Goal: Task Accomplishment & Management: Manage account settings

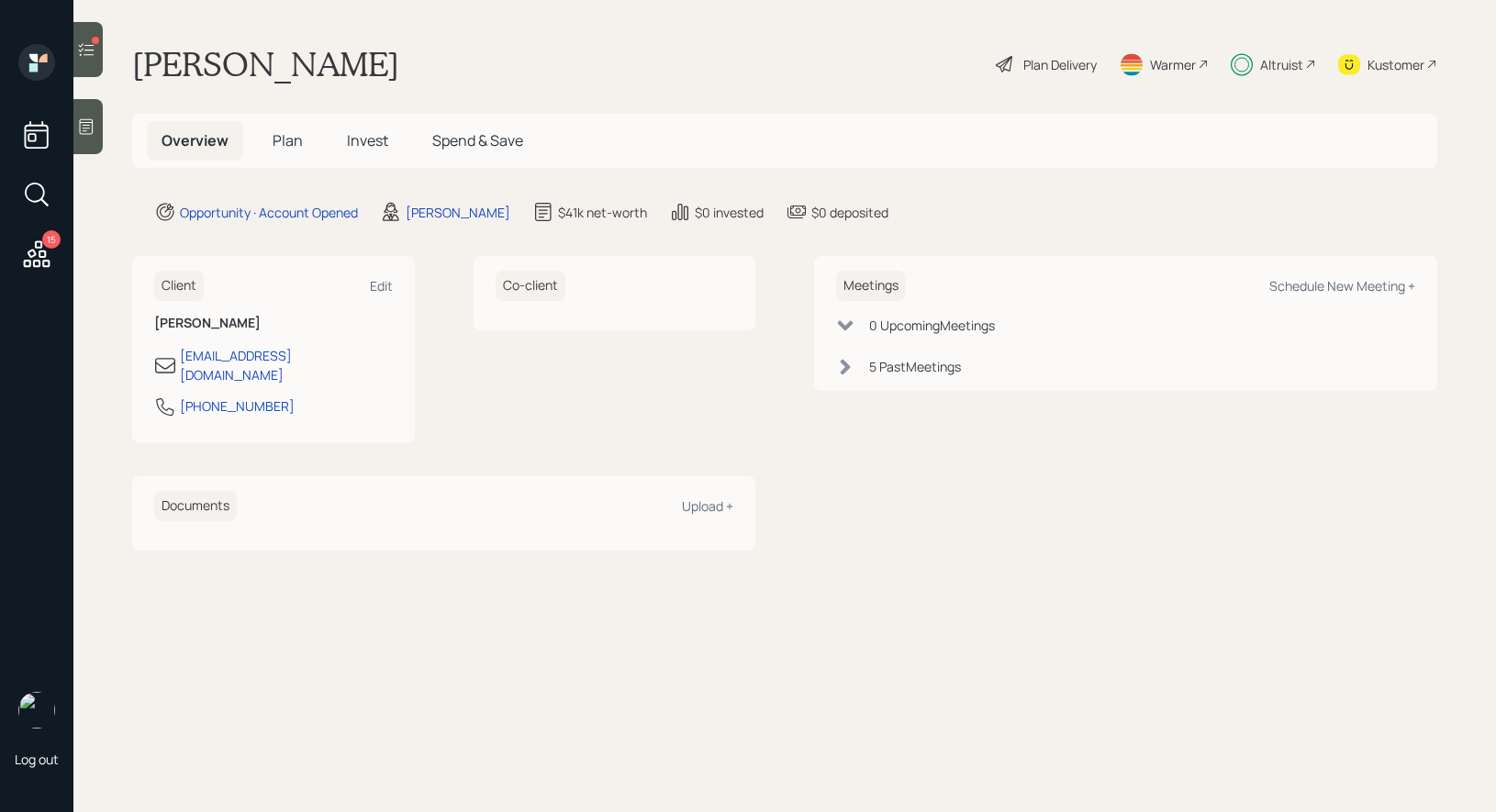
click at [363, 133] on span "Invest" at bounding box center [368, 140] width 41 height 20
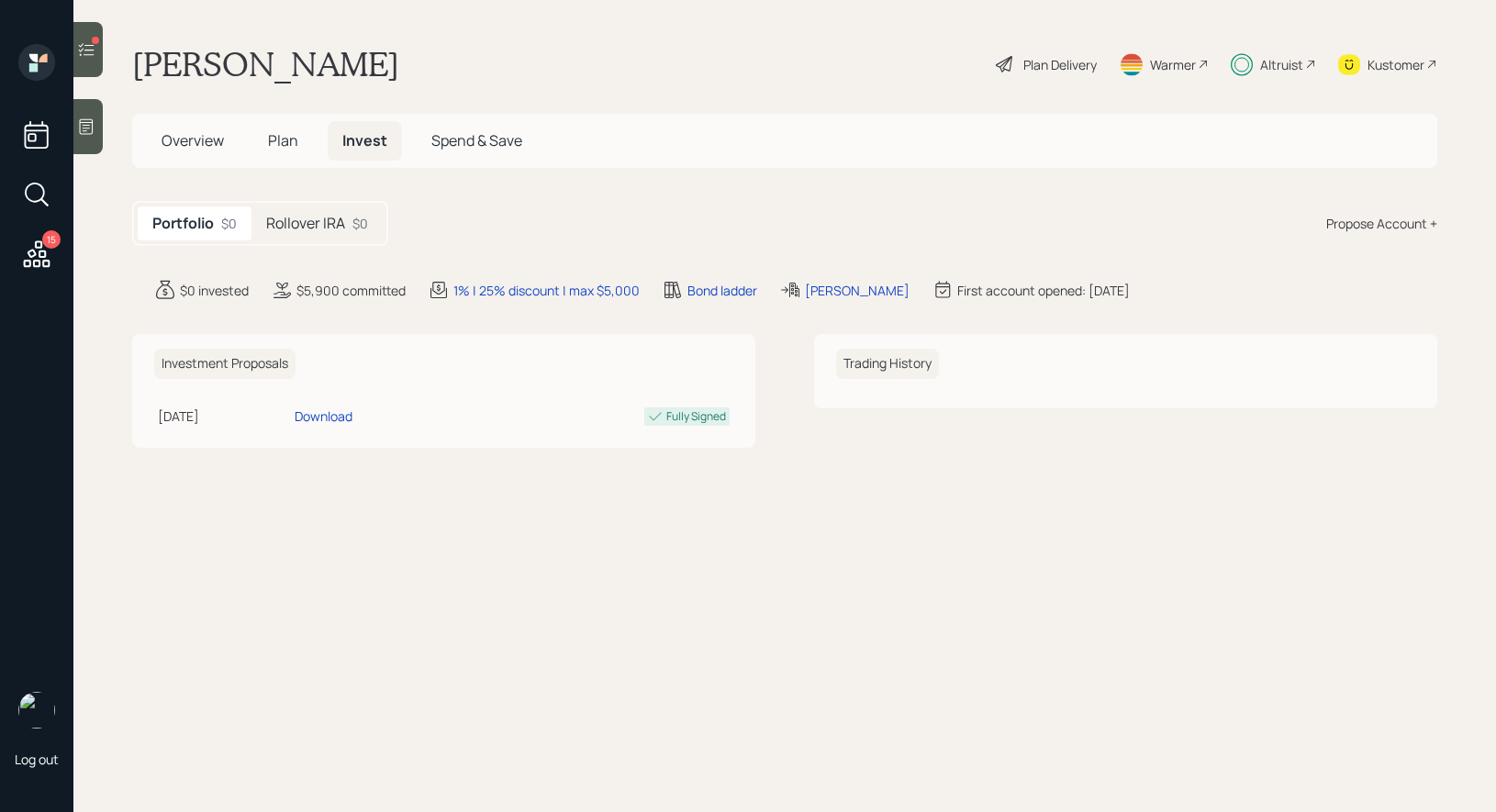
click at [278, 137] on span "Plan" at bounding box center [283, 140] width 30 height 20
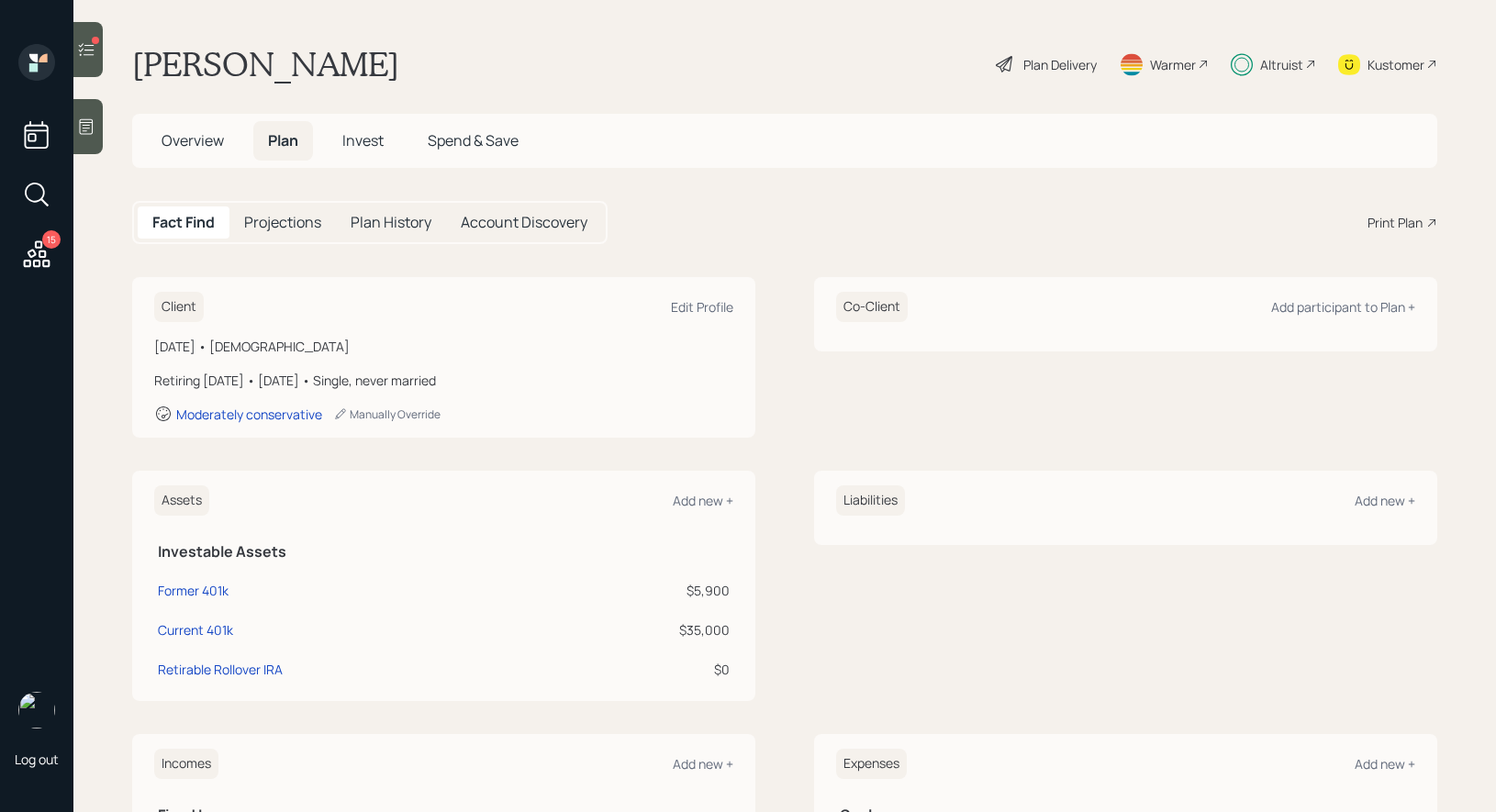
click at [88, 41] on icon at bounding box center [87, 50] width 18 height 18
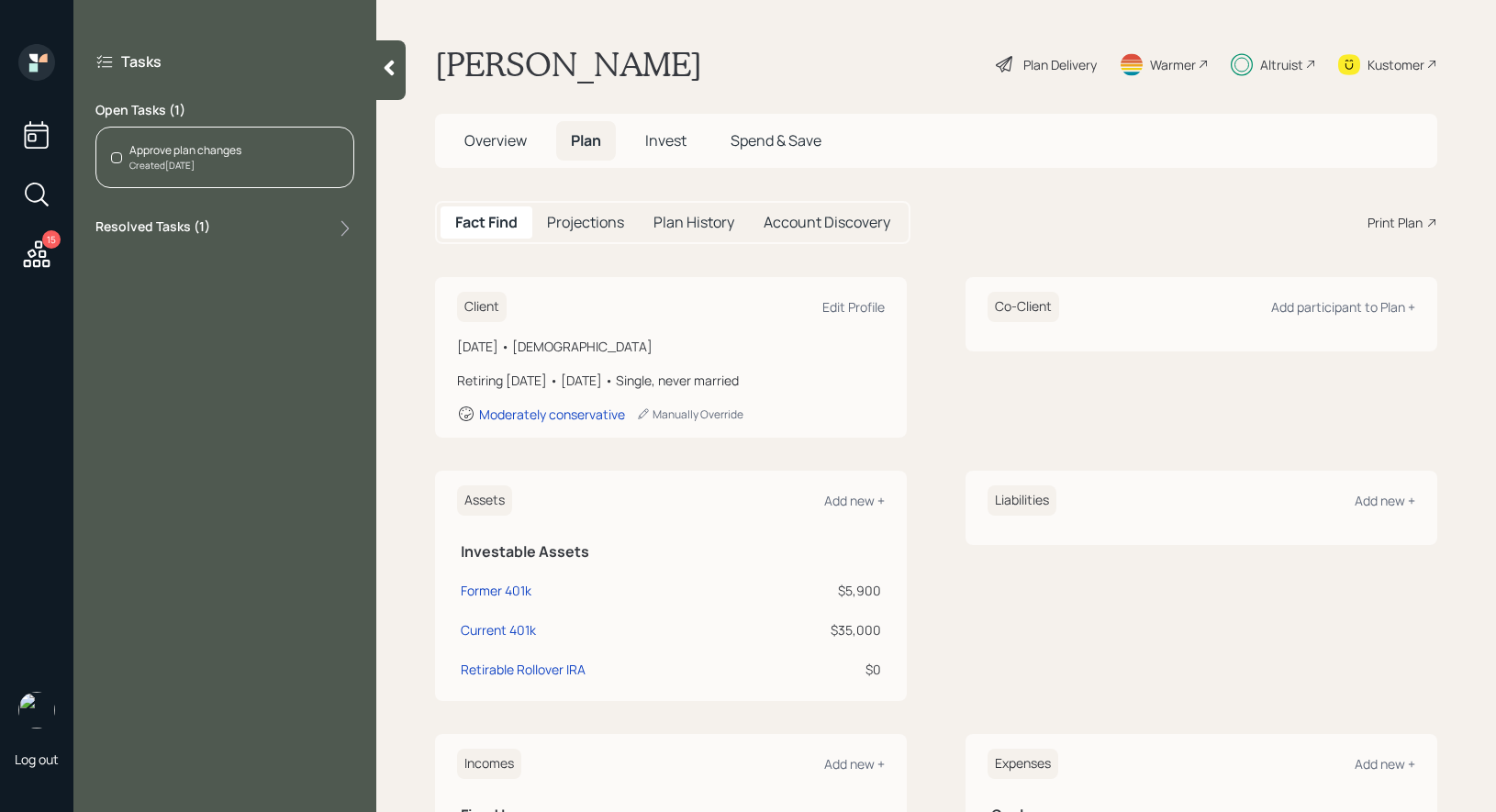
click at [233, 156] on div "Approve plan changes" at bounding box center [185, 150] width 112 height 17
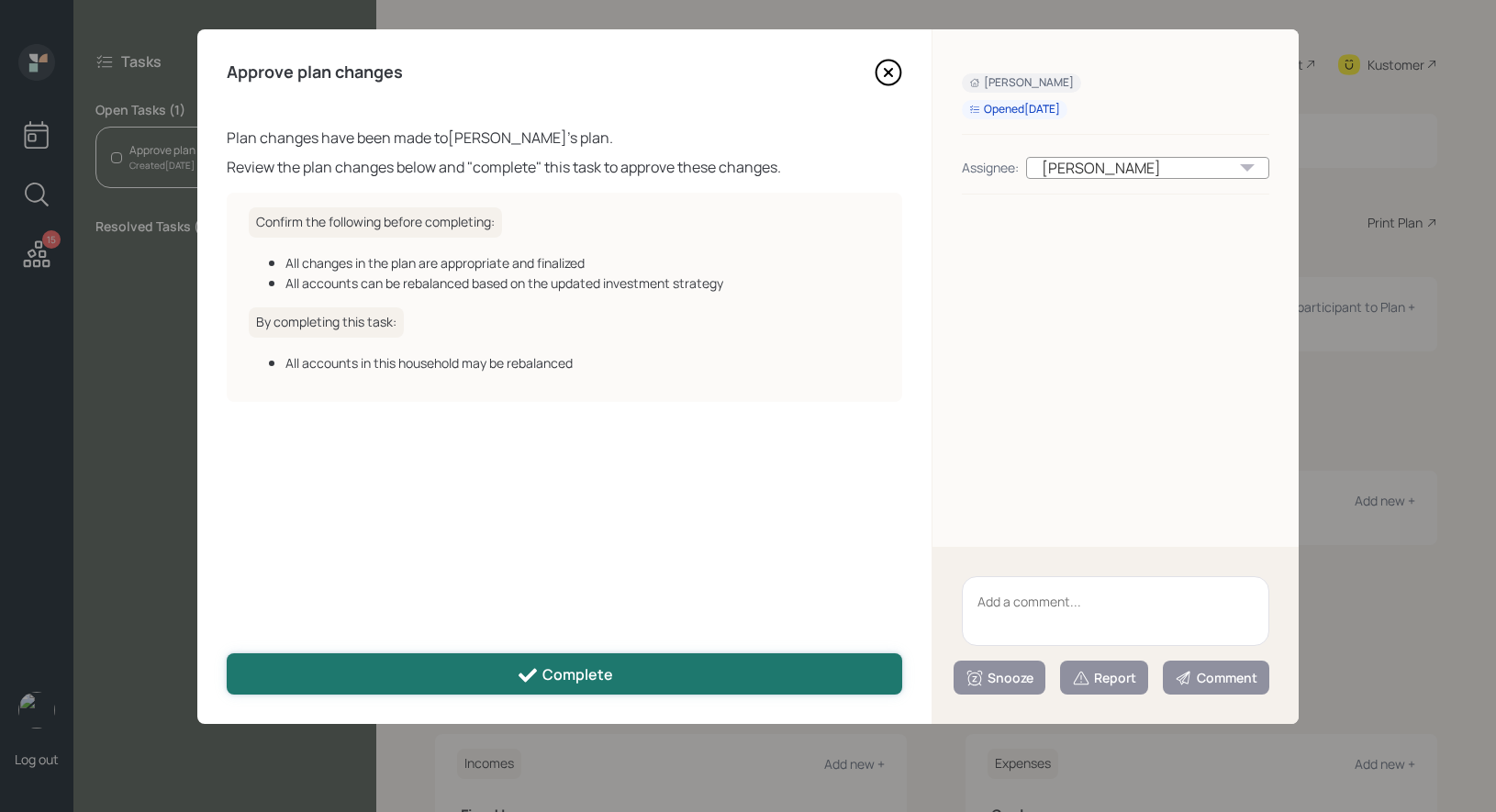
click at [617, 676] on button "Complete" at bounding box center [564, 673] width 675 height 41
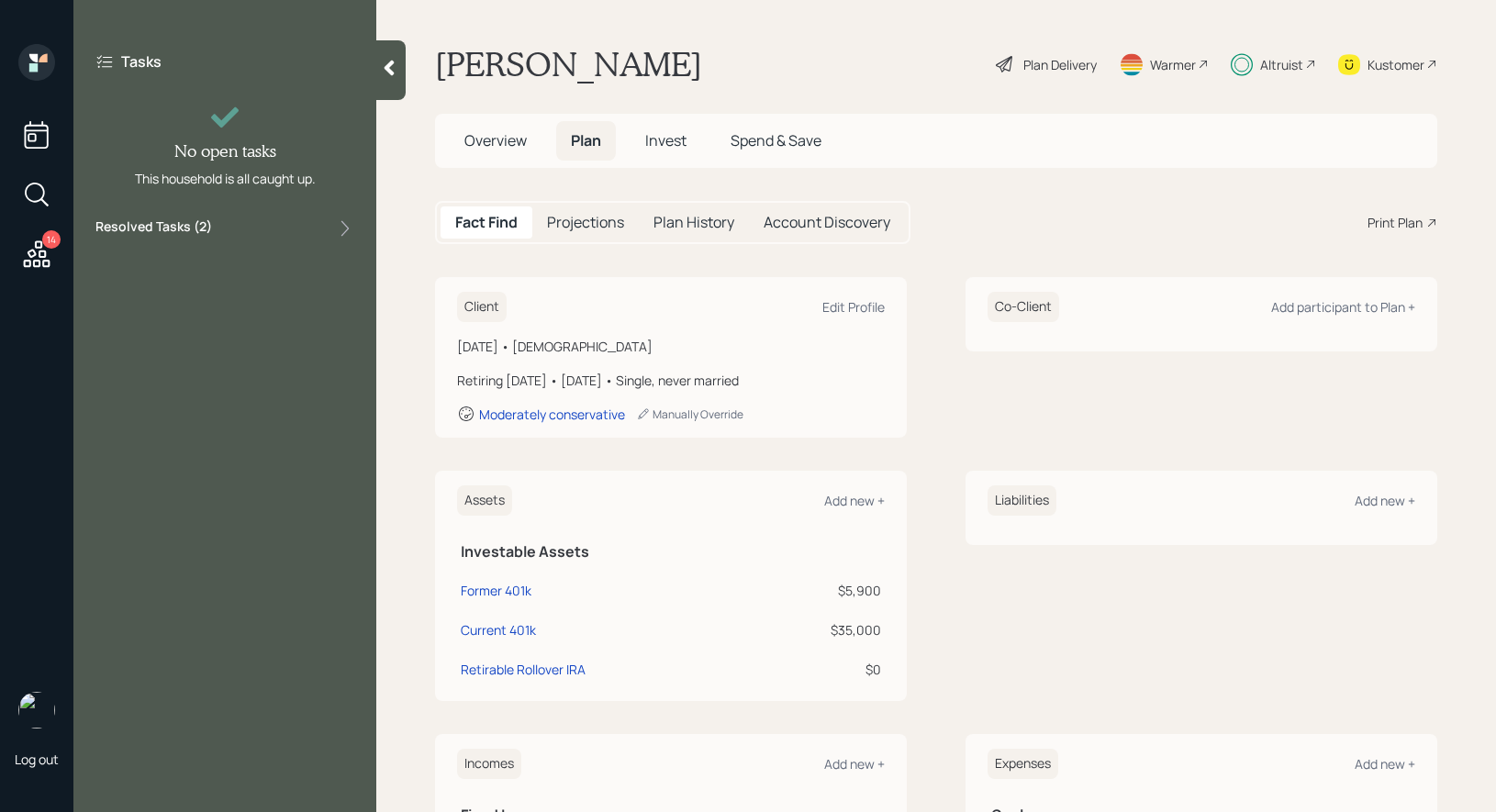
click at [488, 140] on span "Overview" at bounding box center [496, 140] width 63 height 20
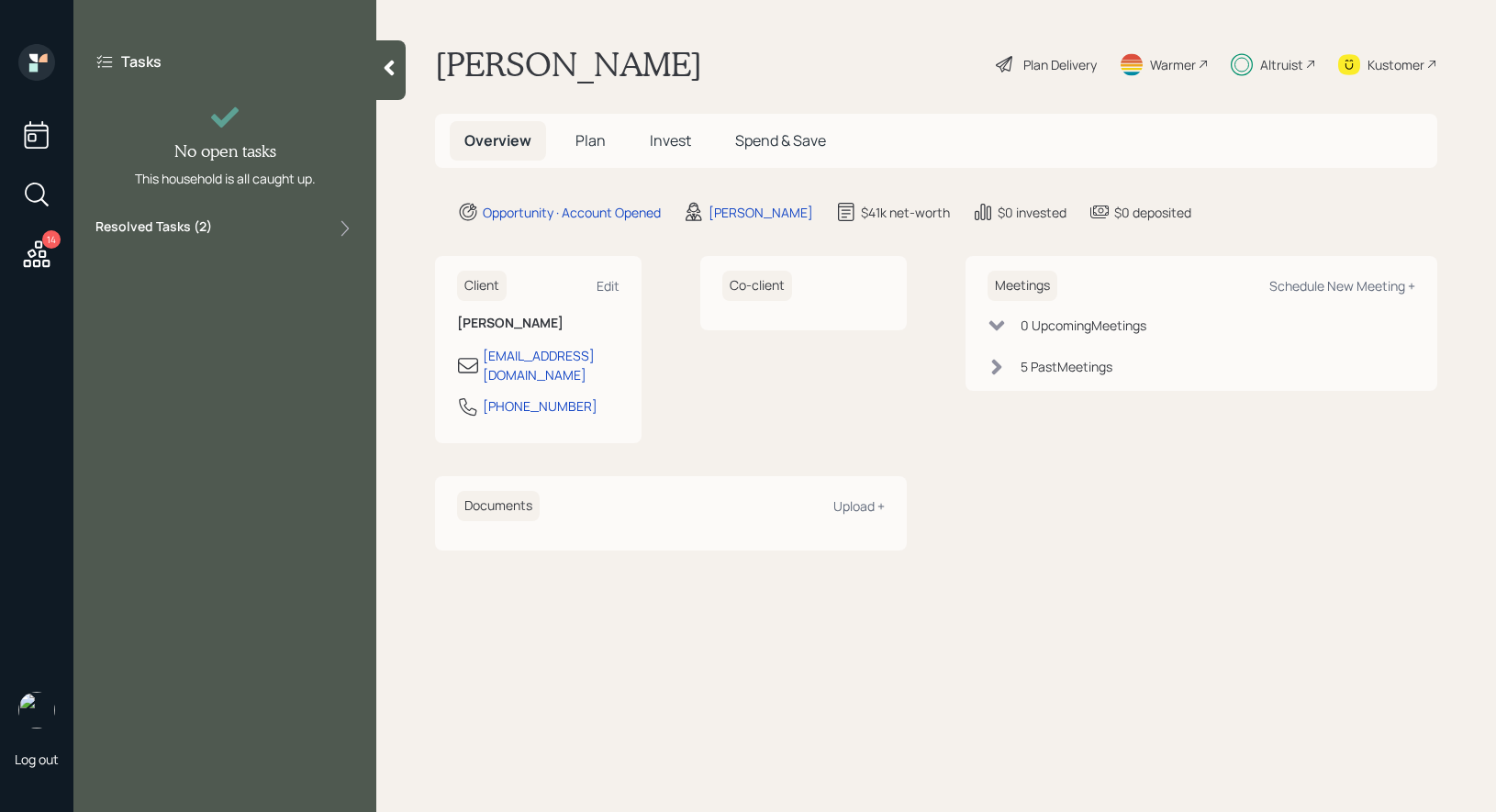
click at [661, 134] on span "Invest" at bounding box center [670, 140] width 41 height 20
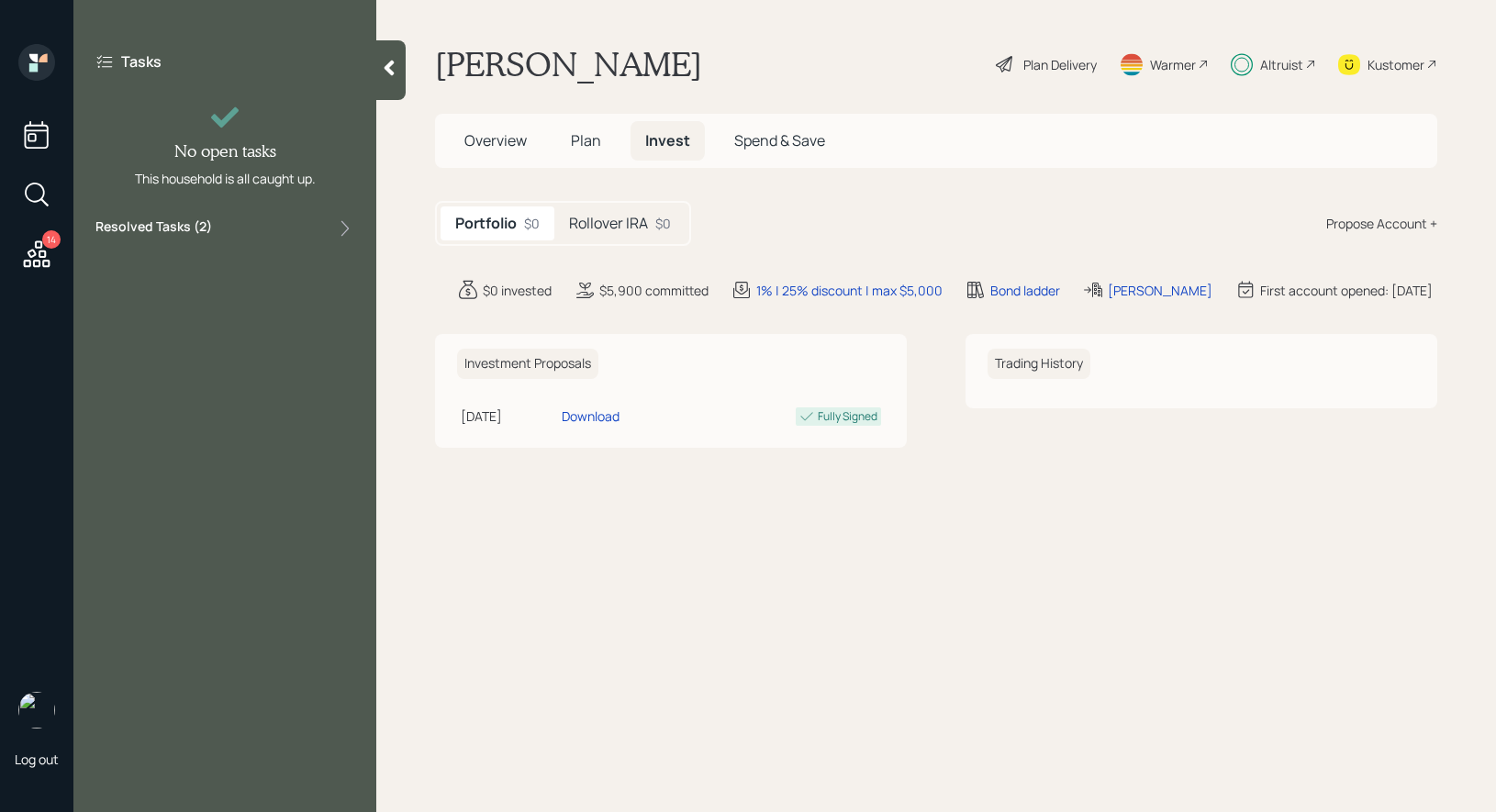
click at [643, 224] on h5 "Rollover IRA" at bounding box center [609, 223] width 79 height 17
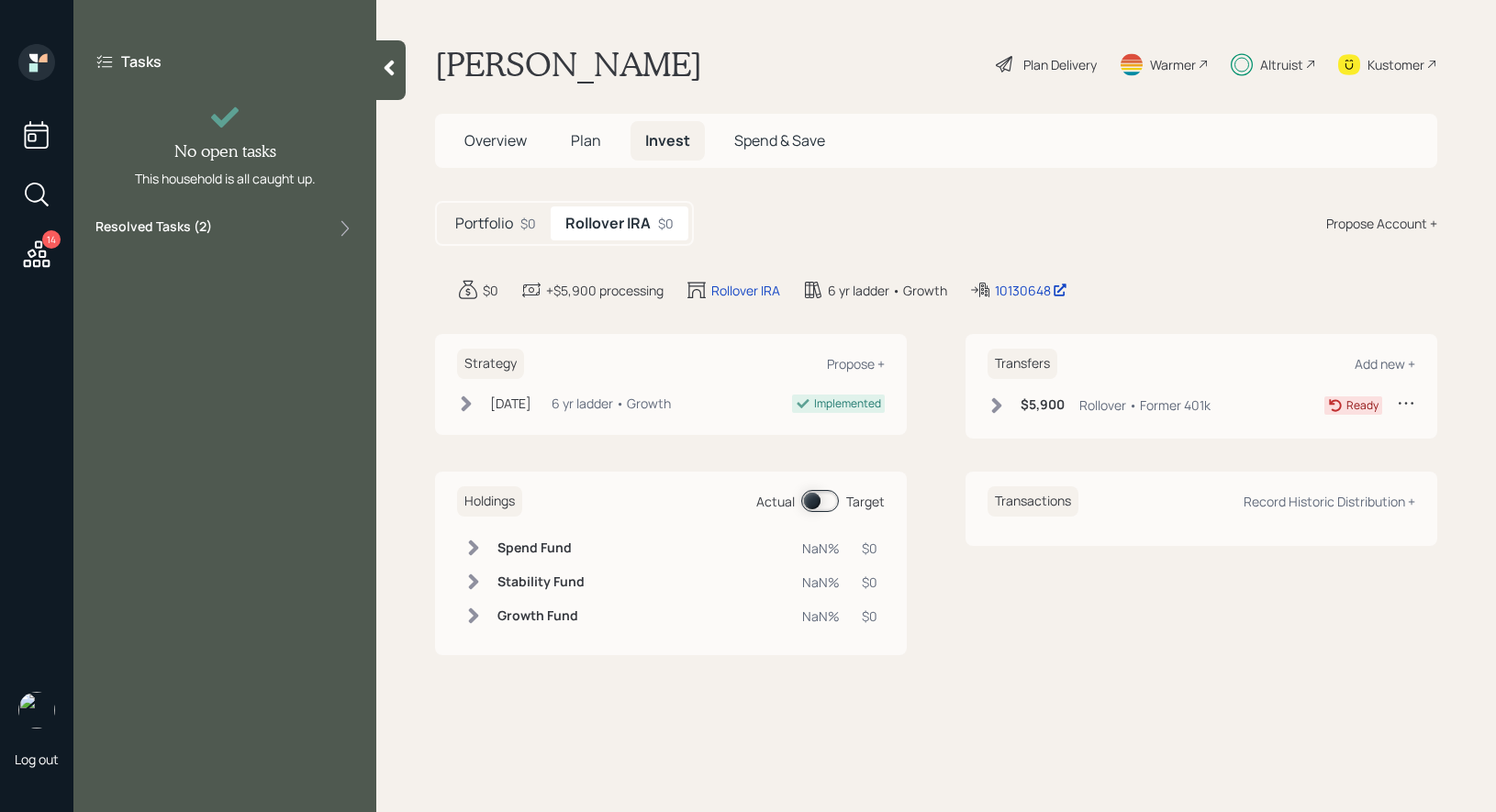
click at [27, 258] on icon at bounding box center [37, 254] width 33 height 33
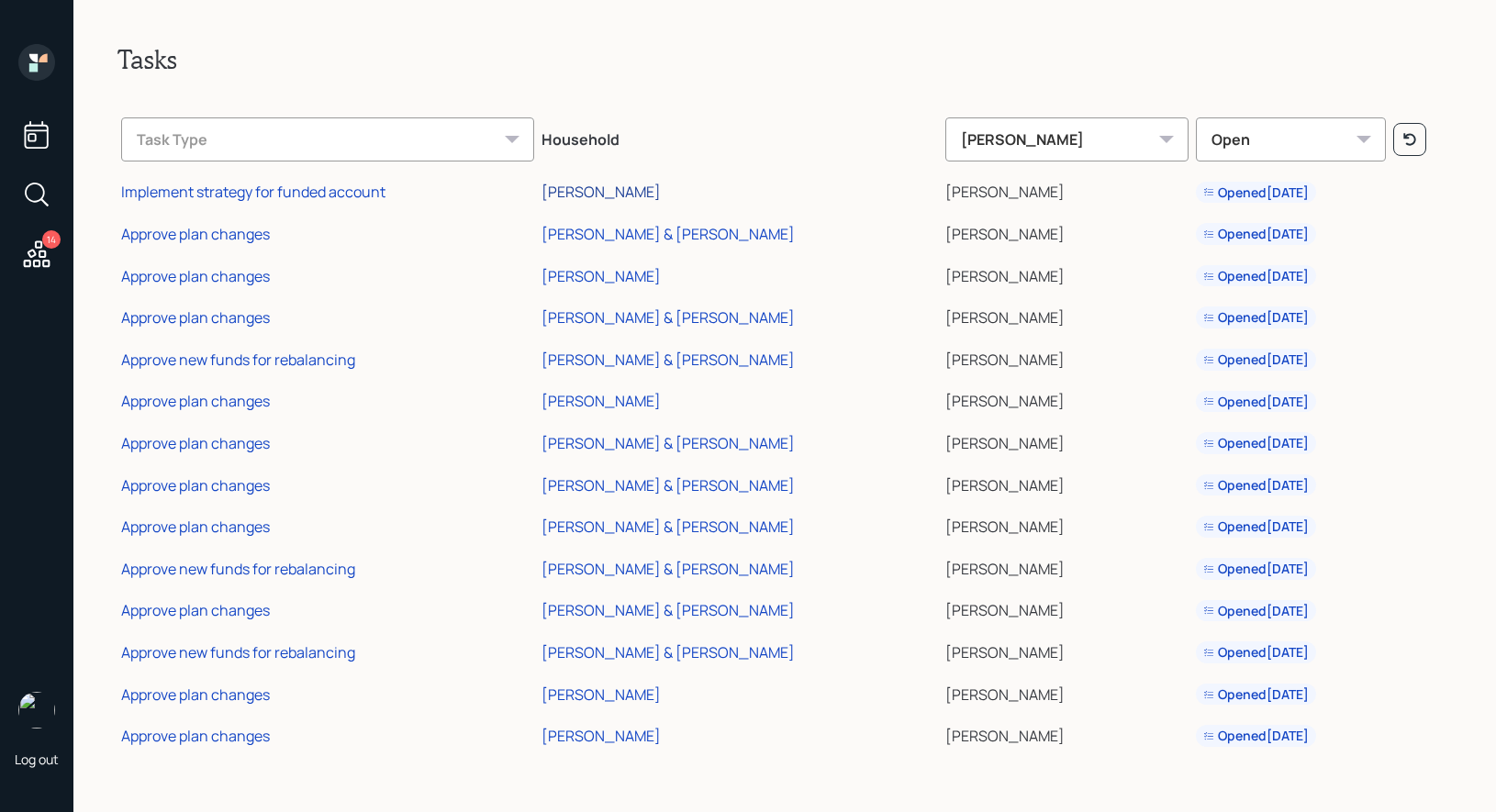
click at [592, 191] on div "[PERSON_NAME]" at bounding box center [601, 191] width 119 height 20
